Goal: Find specific page/section: Find specific page/section

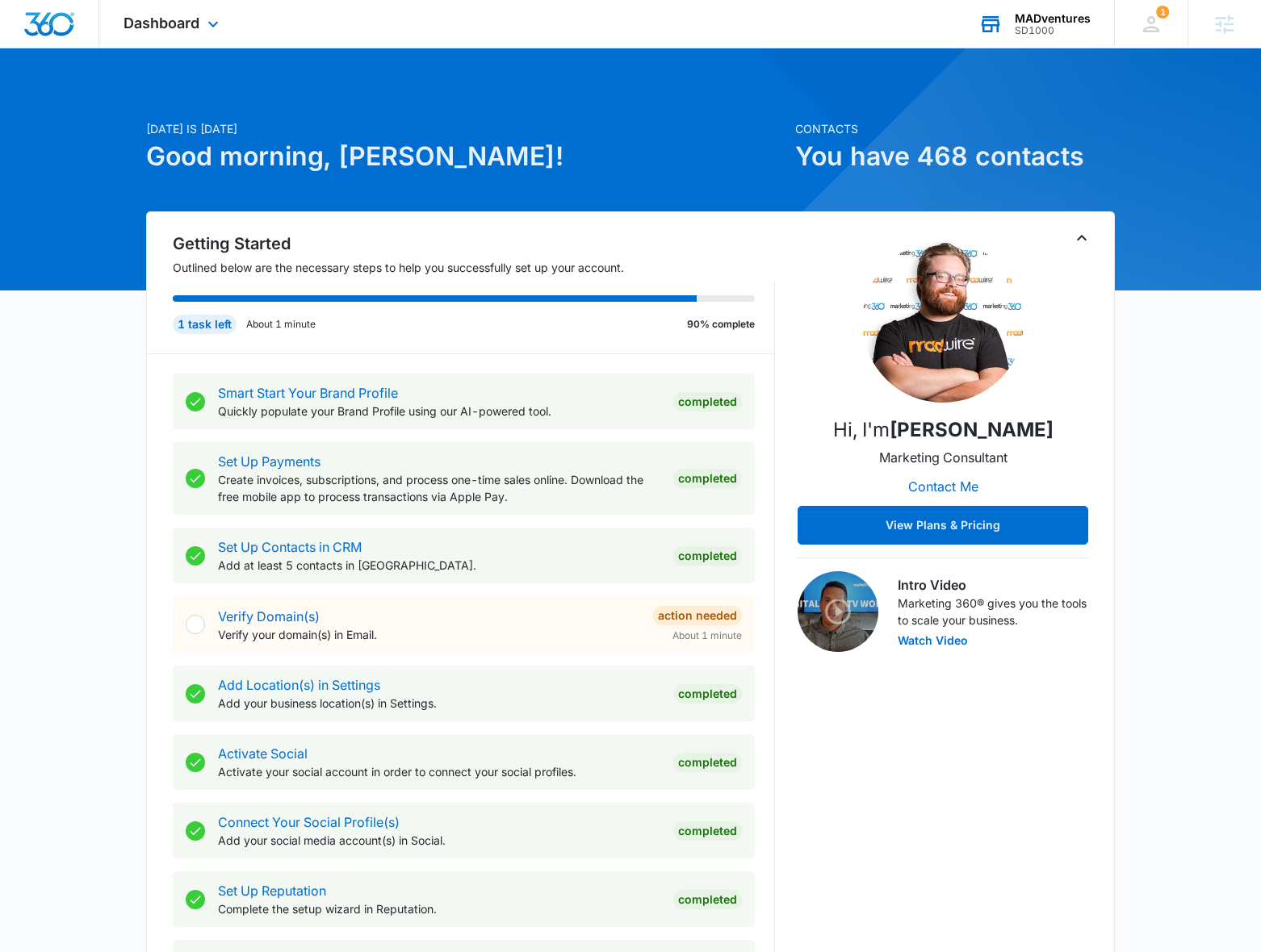
click at [1053, 9] on div "MADventures SD1000 Your Accounts View All" at bounding box center [1033, 24] width 160 height 48
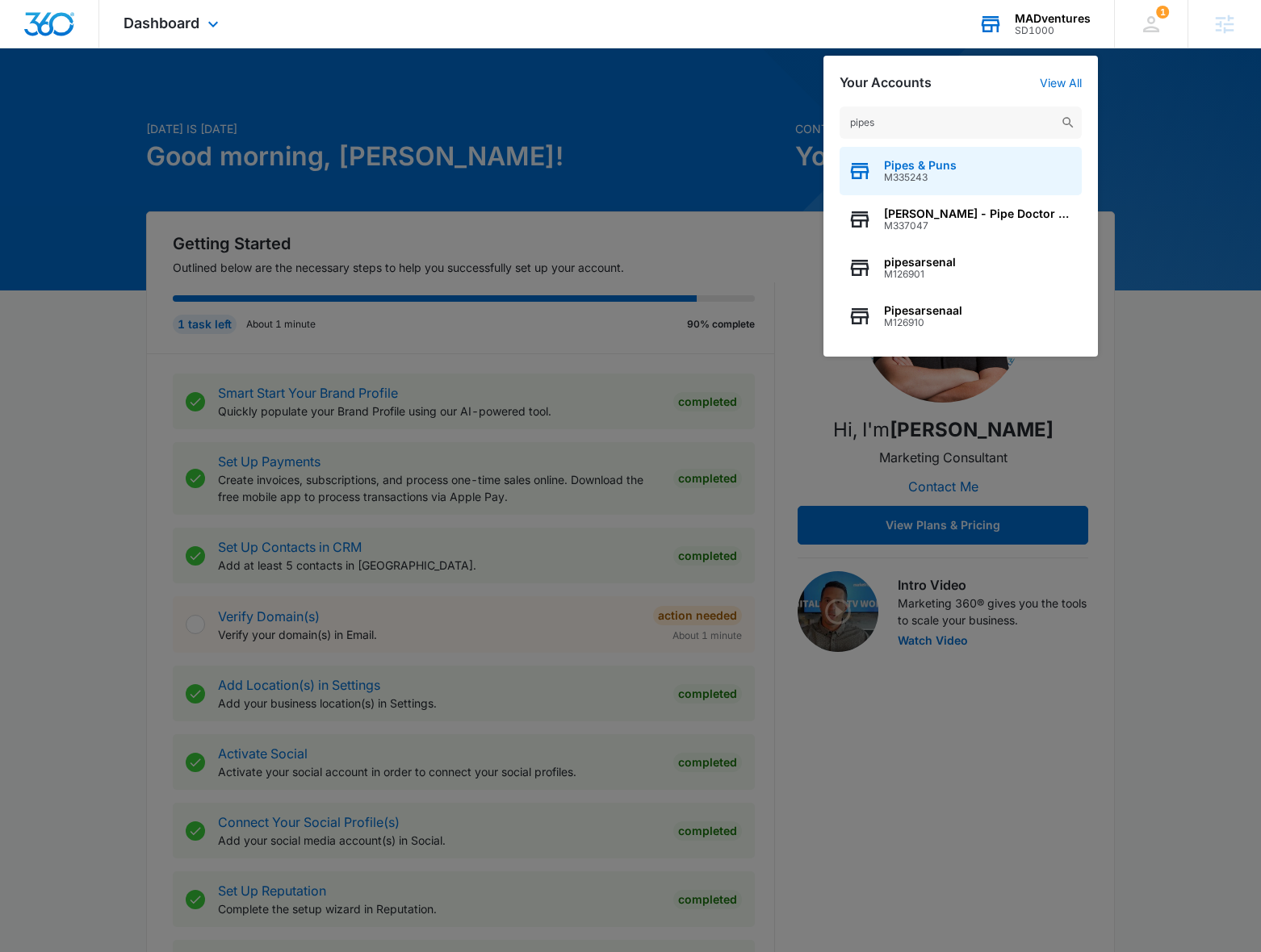
type input "pipes"
click at [992, 174] on div "Pipes & Puns M335243" at bounding box center [961, 171] width 242 height 49
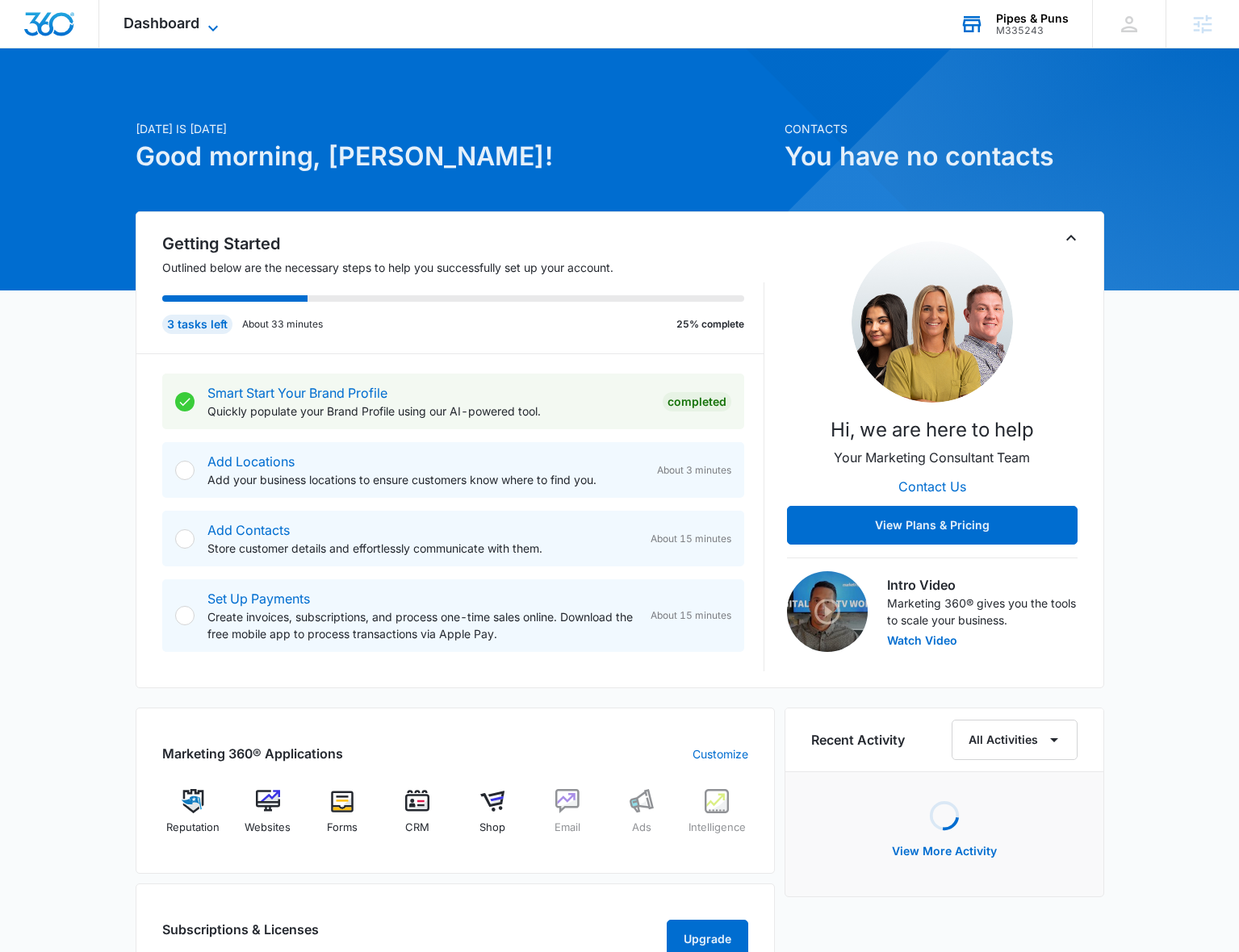
click at [206, 24] on icon at bounding box center [213, 28] width 19 height 19
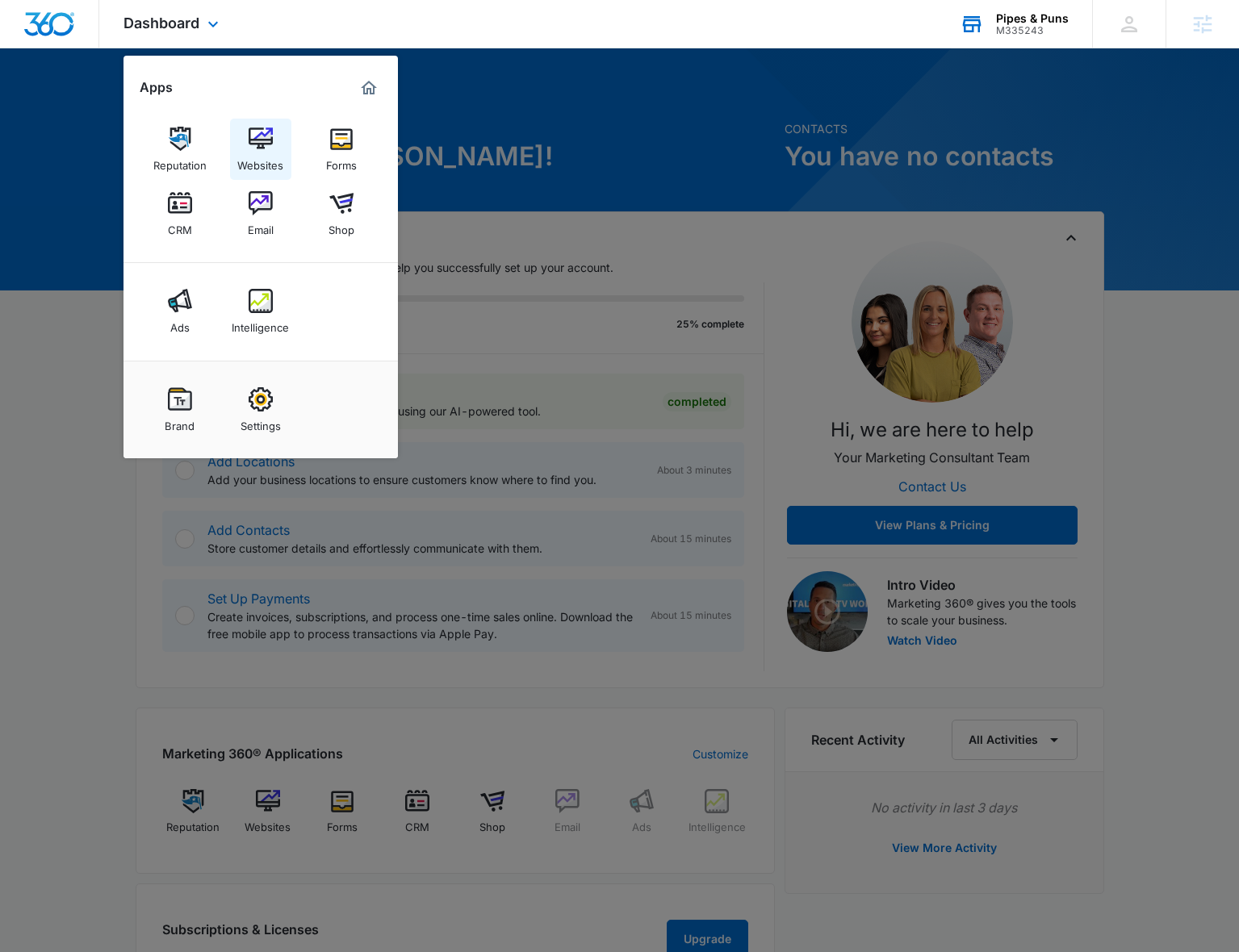
click at [255, 138] on img at bounding box center [261, 139] width 24 height 24
